Goal: Information Seeking & Learning: Learn about a topic

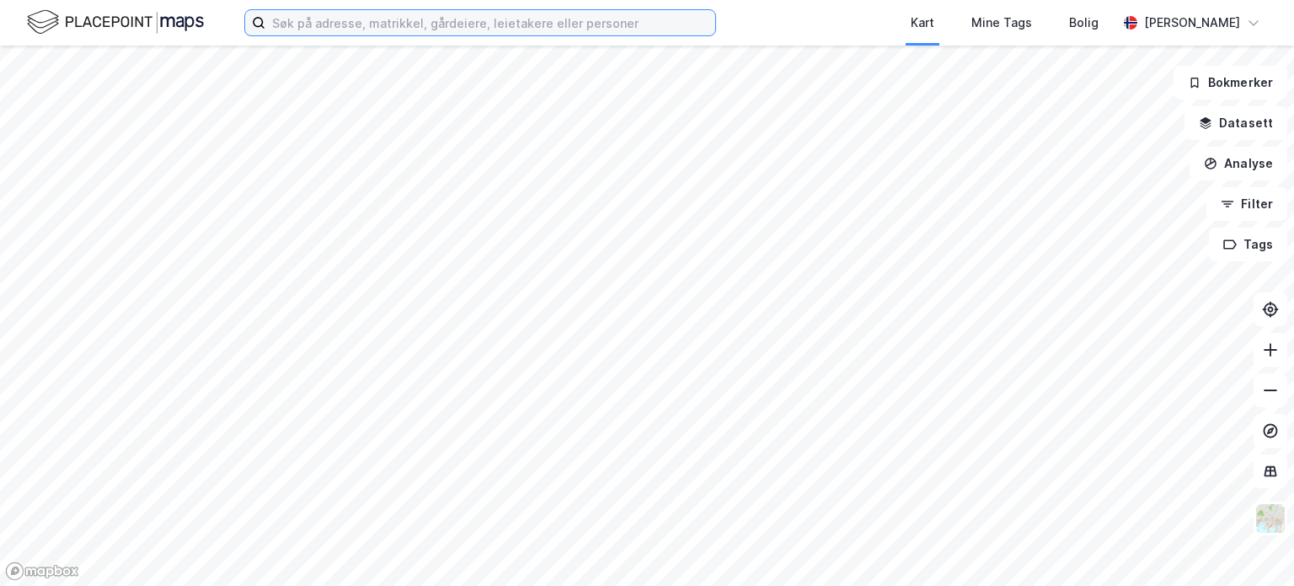
click at [302, 20] on input at bounding box center [490, 22] width 450 height 25
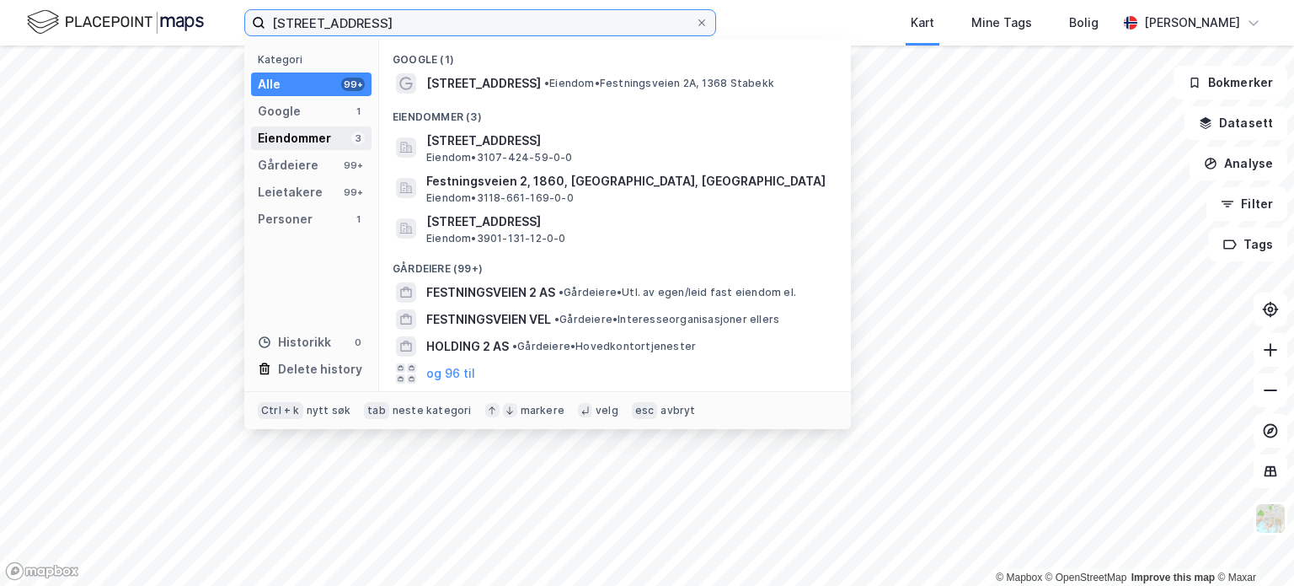
type input "[STREET_ADDRESS]"
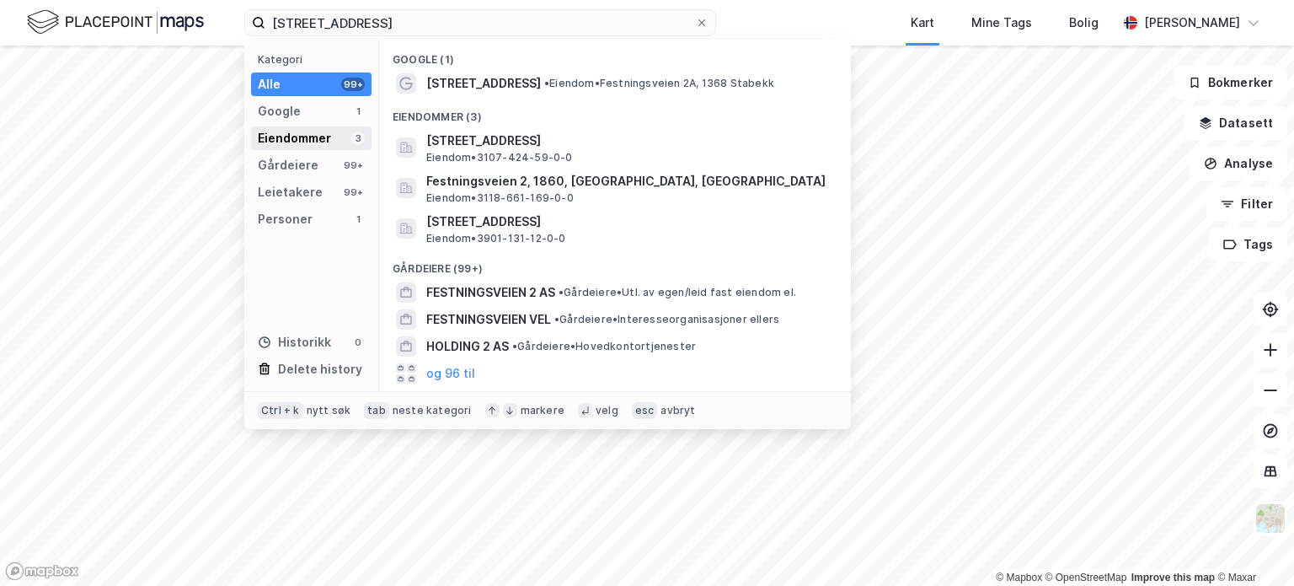
click at [307, 137] on div "Eiendommer" at bounding box center [294, 138] width 73 height 20
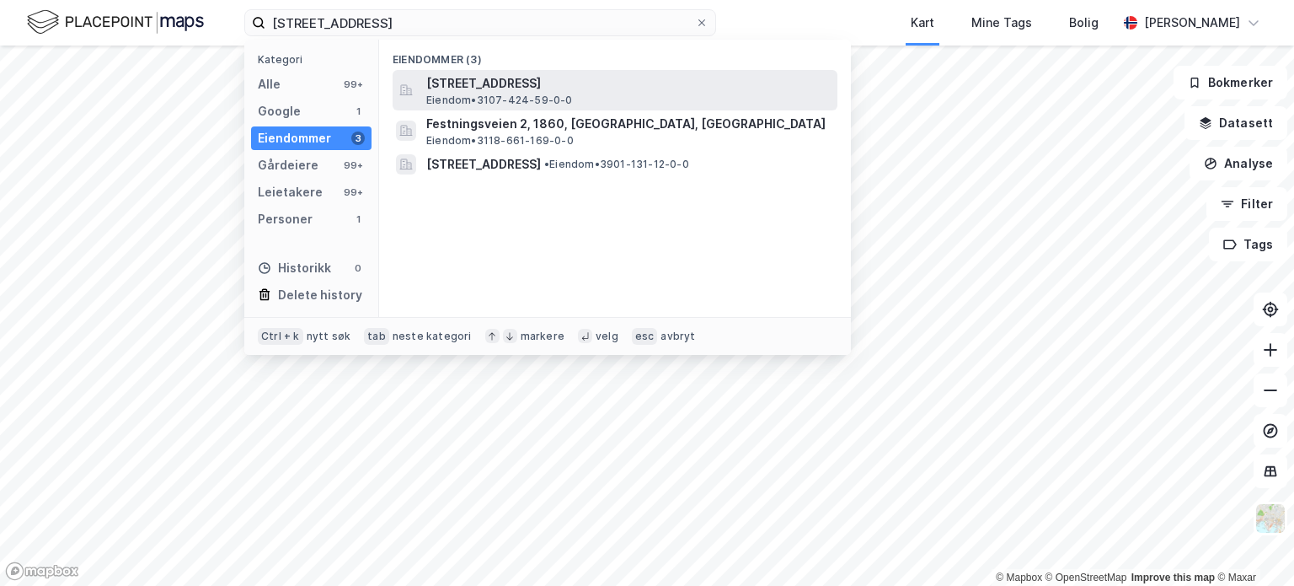
click at [502, 81] on span "[STREET_ADDRESS]" at bounding box center [628, 83] width 404 height 20
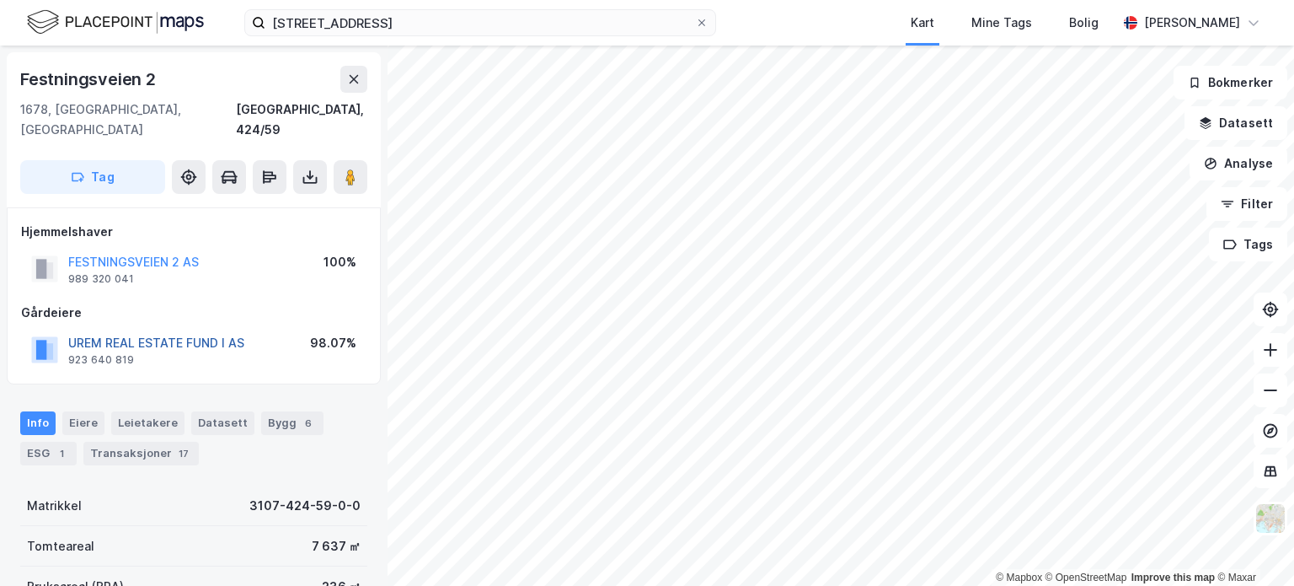
click at [0, 0] on button "UREM REAL ESTATE FUND I AS" at bounding box center [0, 0] width 0 height 0
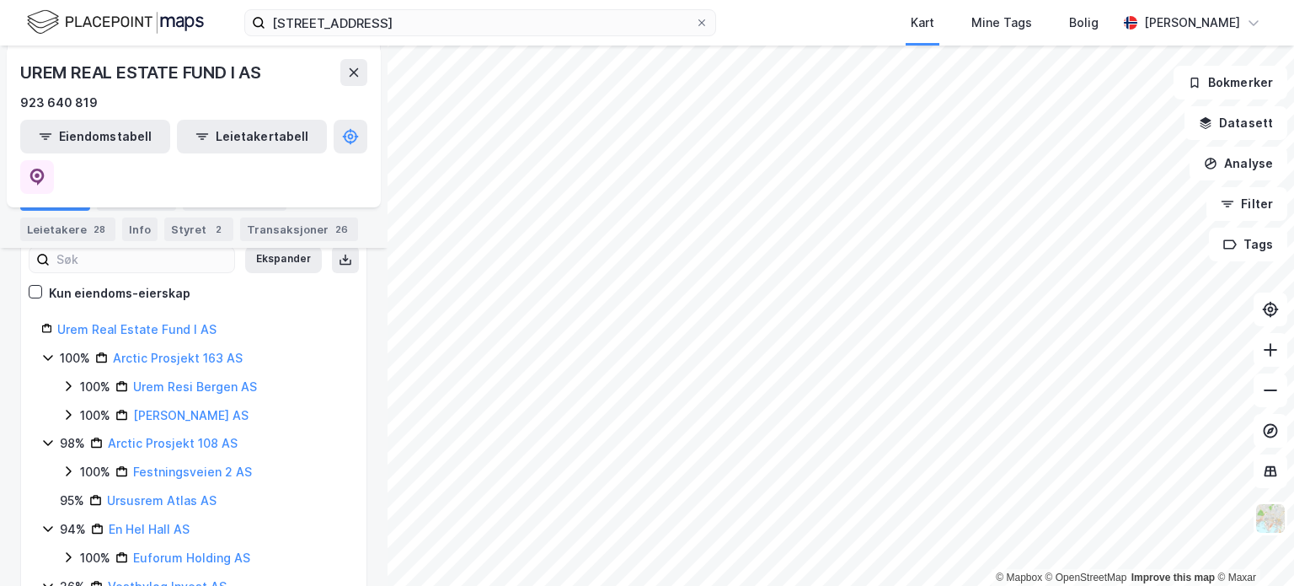
scroll to position [84, 0]
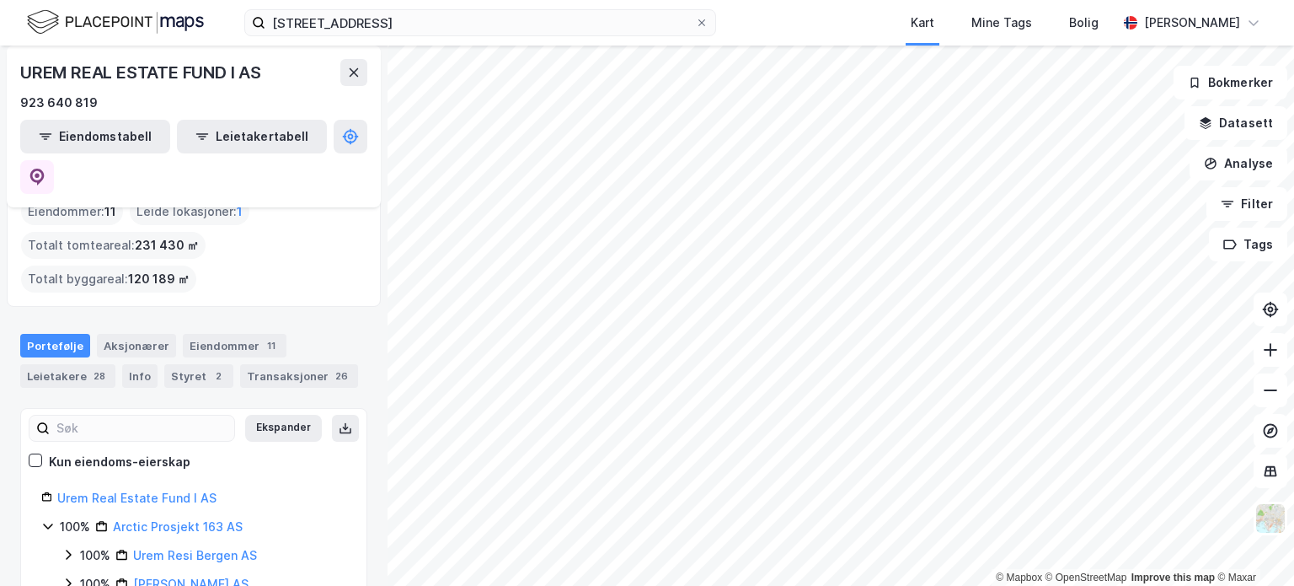
click at [345, 88] on div "UREM REAL ESTATE FUND I AS 923 640 819" at bounding box center [193, 86] width 347 height 54
click at [351, 77] on icon at bounding box center [353, 72] width 13 height 13
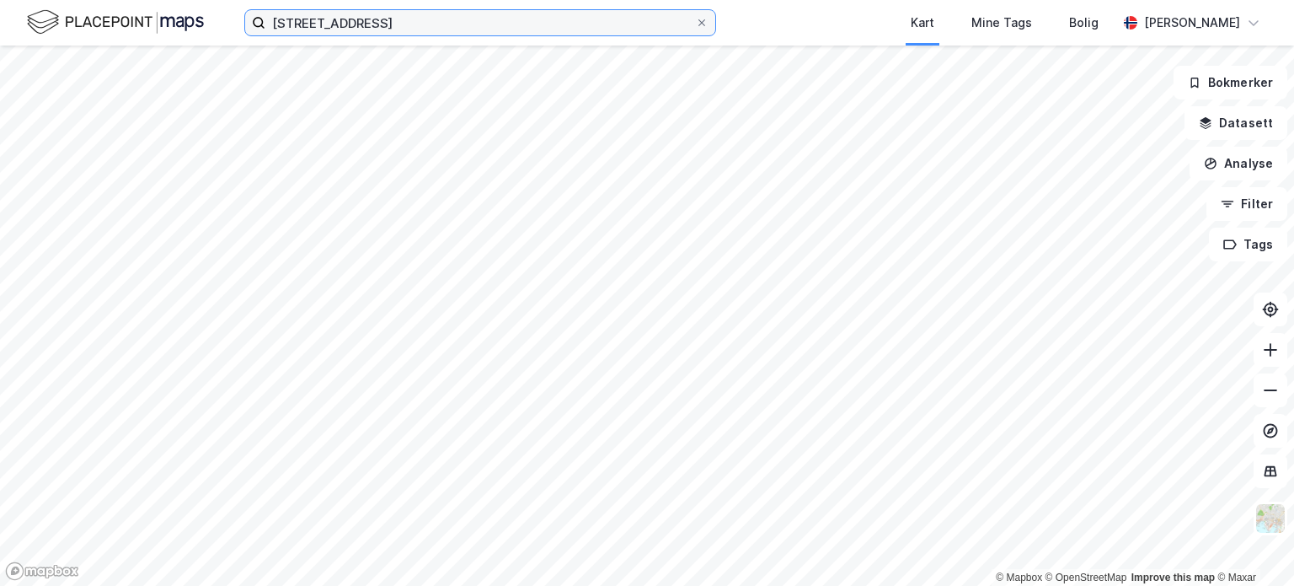
click at [396, 16] on input "[STREET_ADDRESS]" at bounding box center [480, 22] width 430 height 25
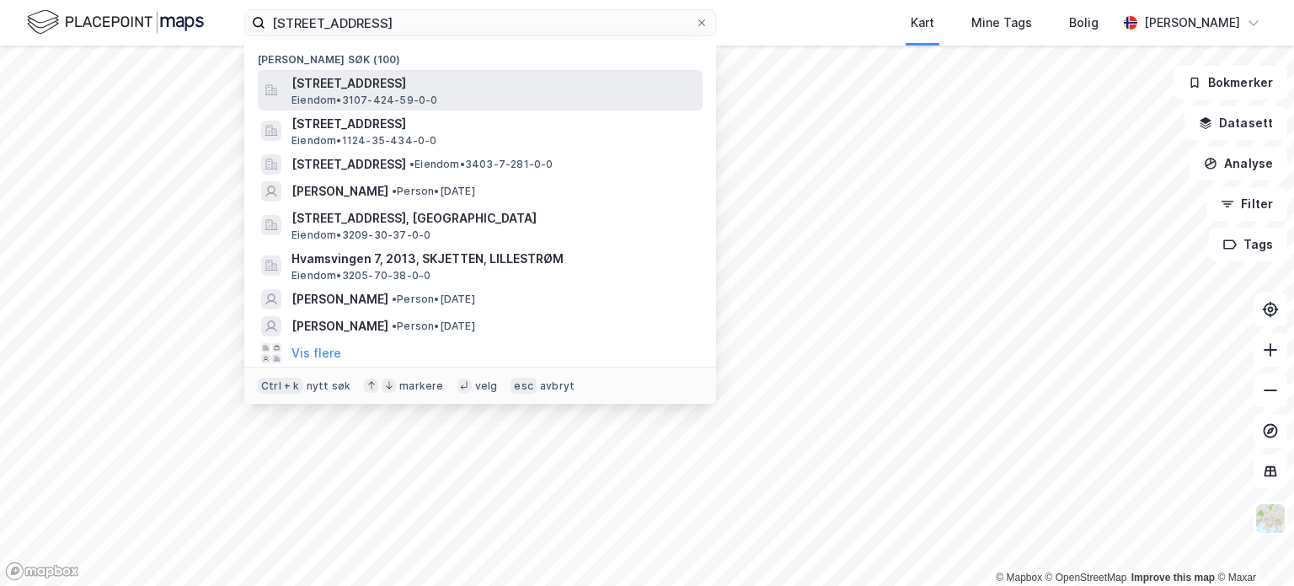
click at [356, 89] on span "[STREET_ADDRESS]" at bounding box center [493, 83] width 404 height 20
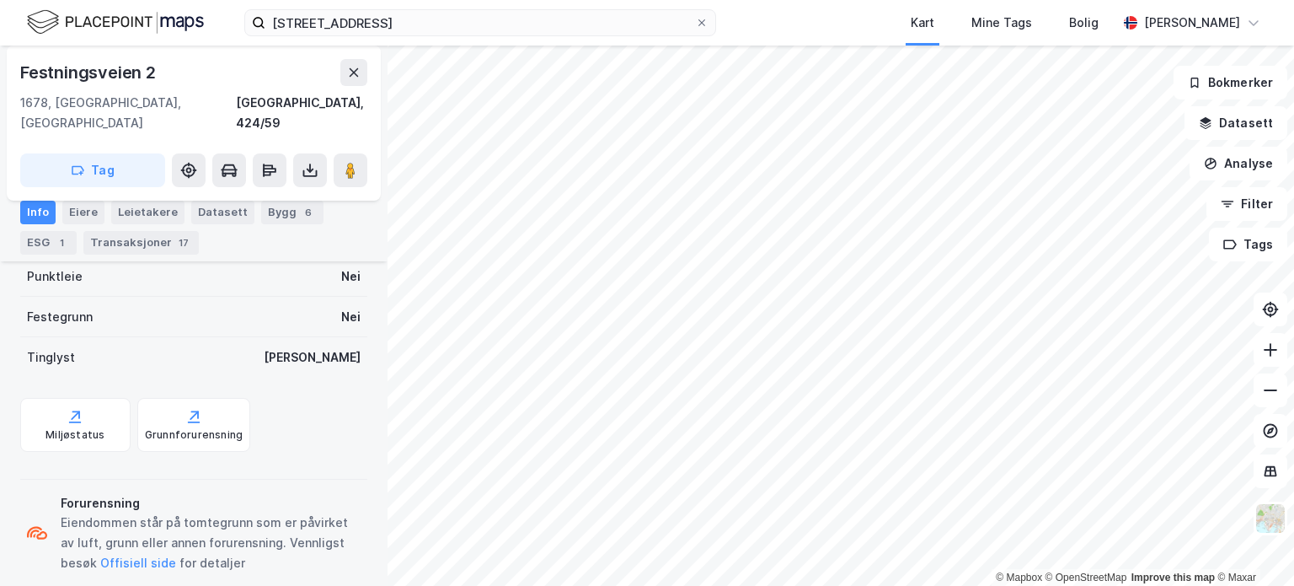
scroll to position [438, 0]
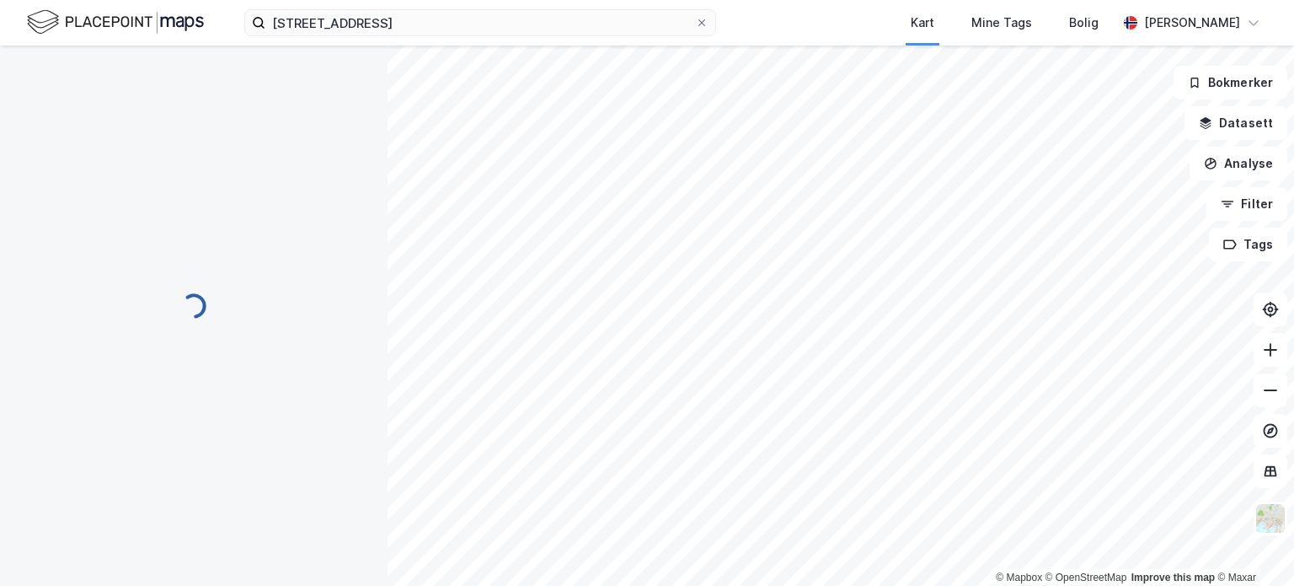
scroll to position [138, 0]
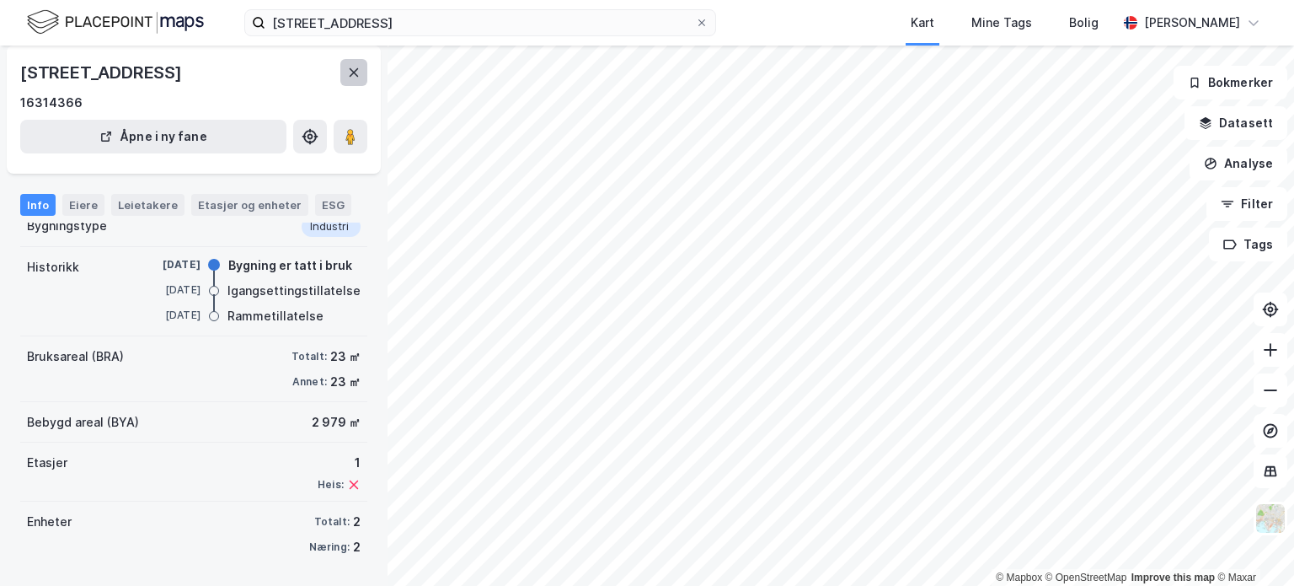
click at [353, 66] on icon at bounding box center [353, 72] width 13 height 13
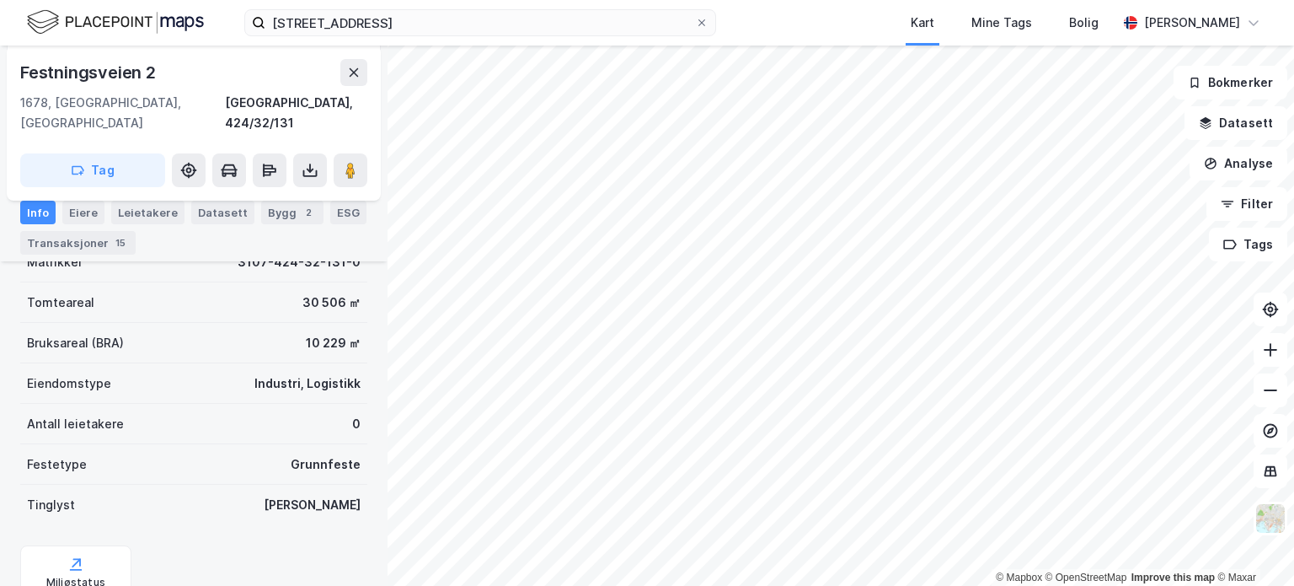
scroll to position [372, 0]
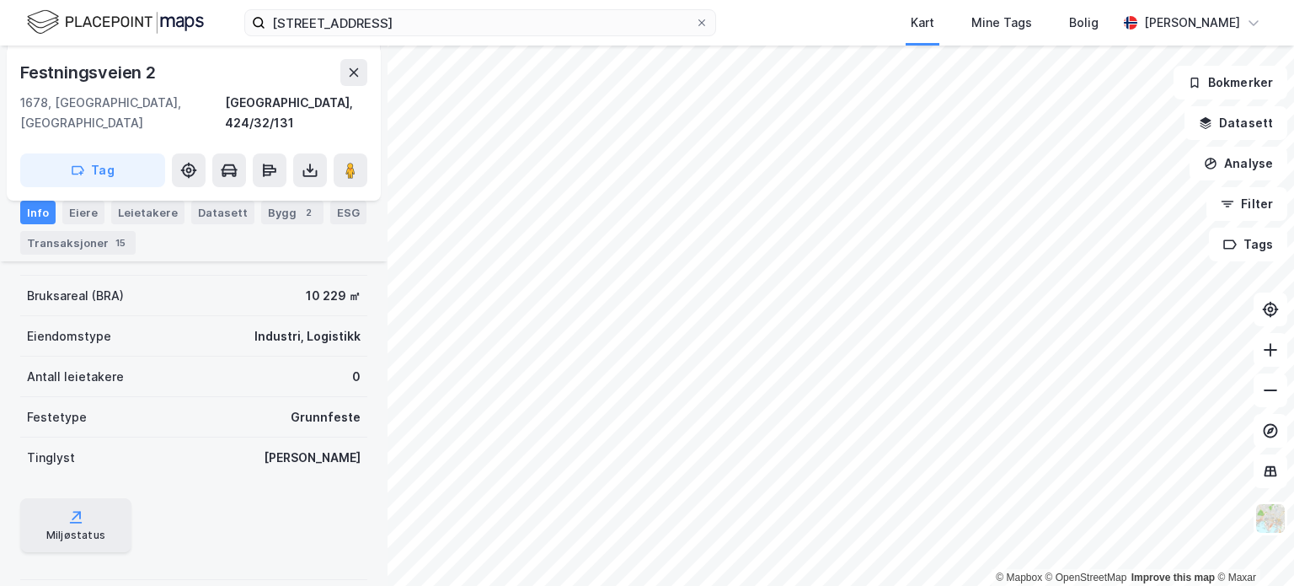
click at [57, 528] on div "Miljøstatus" at bounding box center [75, 525] width 111 height 54
